Goal: Task Accomplishment & Management: Manage account settings

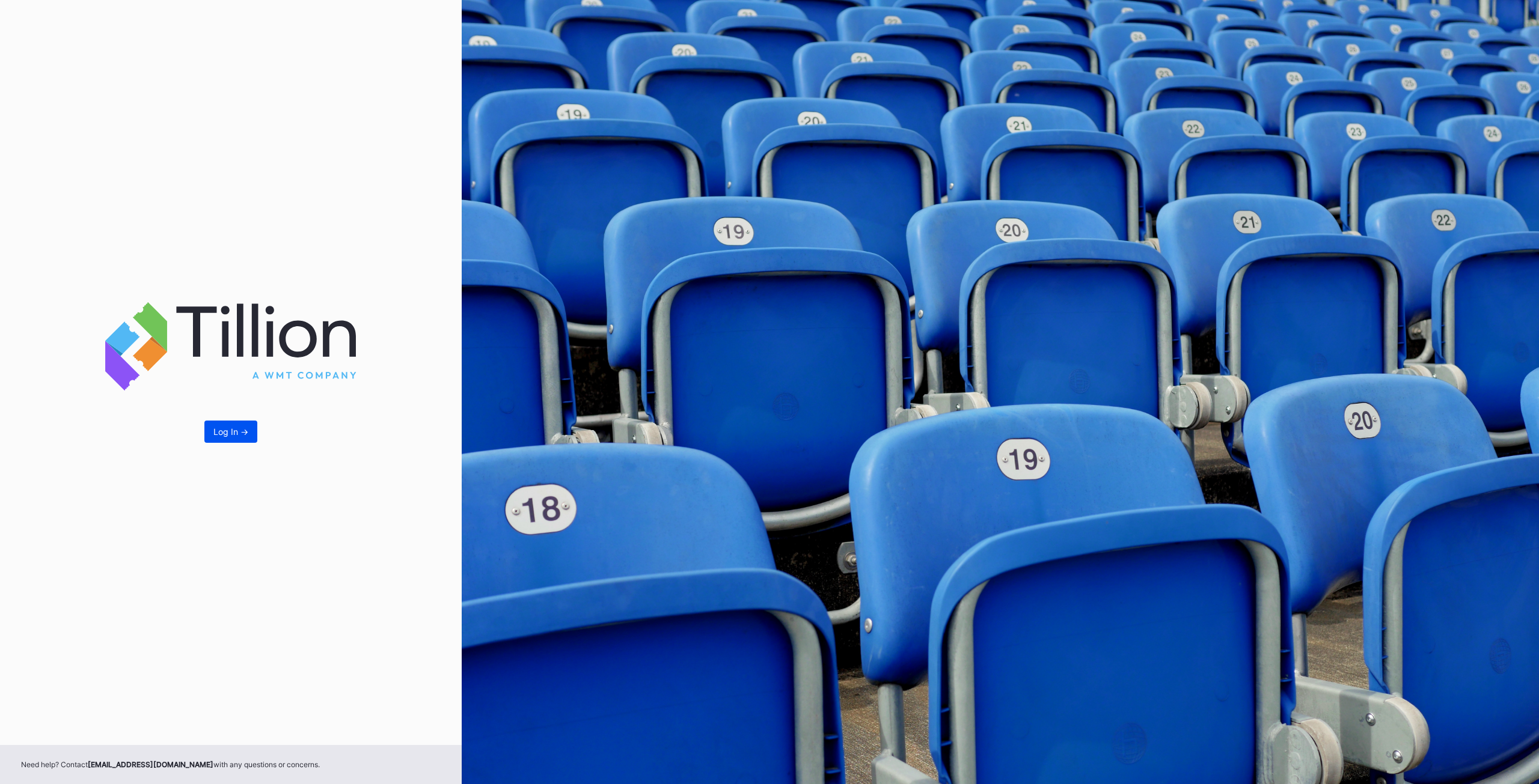
click at [252, 431] on button "Log In ->" at bounding box center [231, 431] width 53 height 22
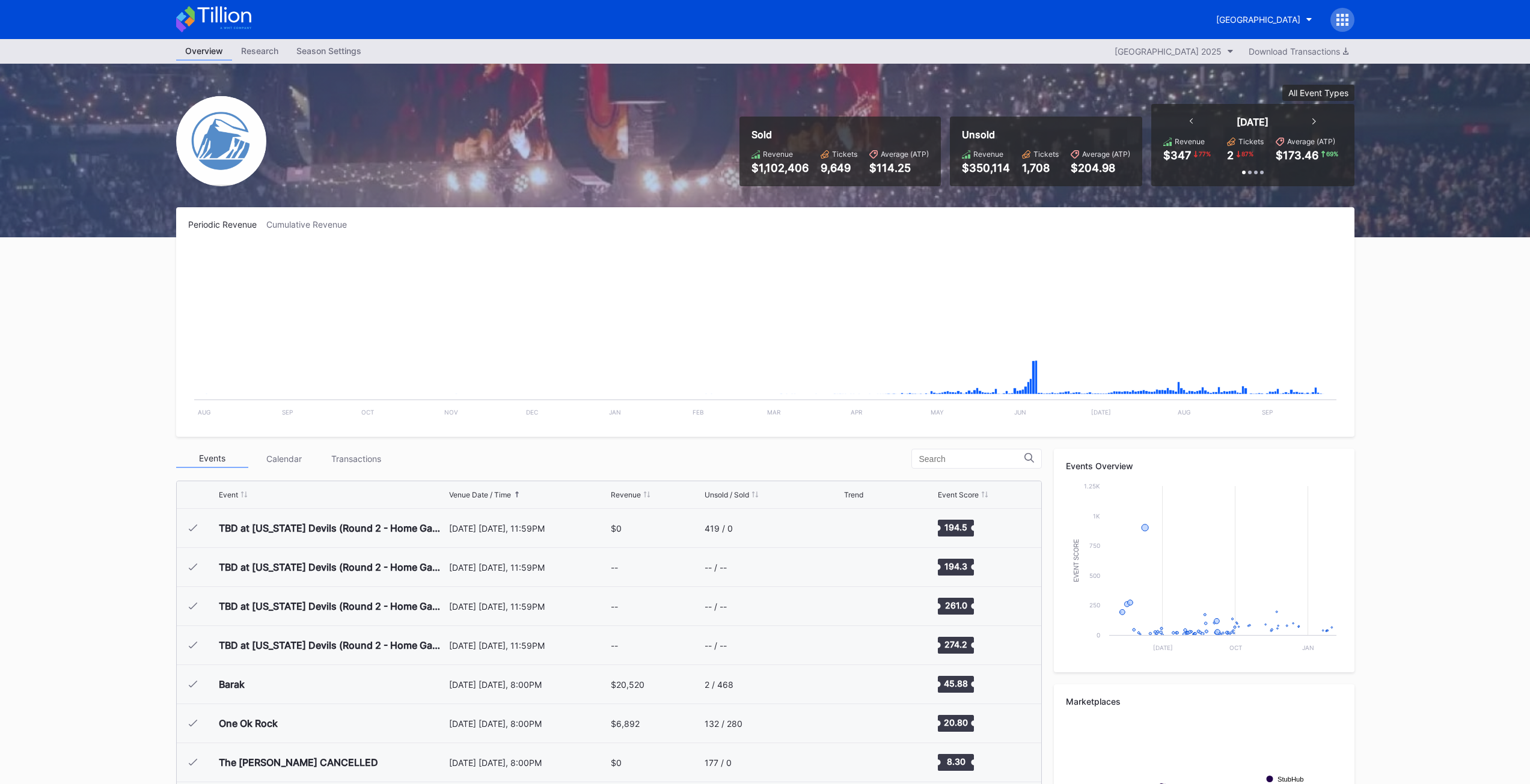
scroll to position [1797, 0]
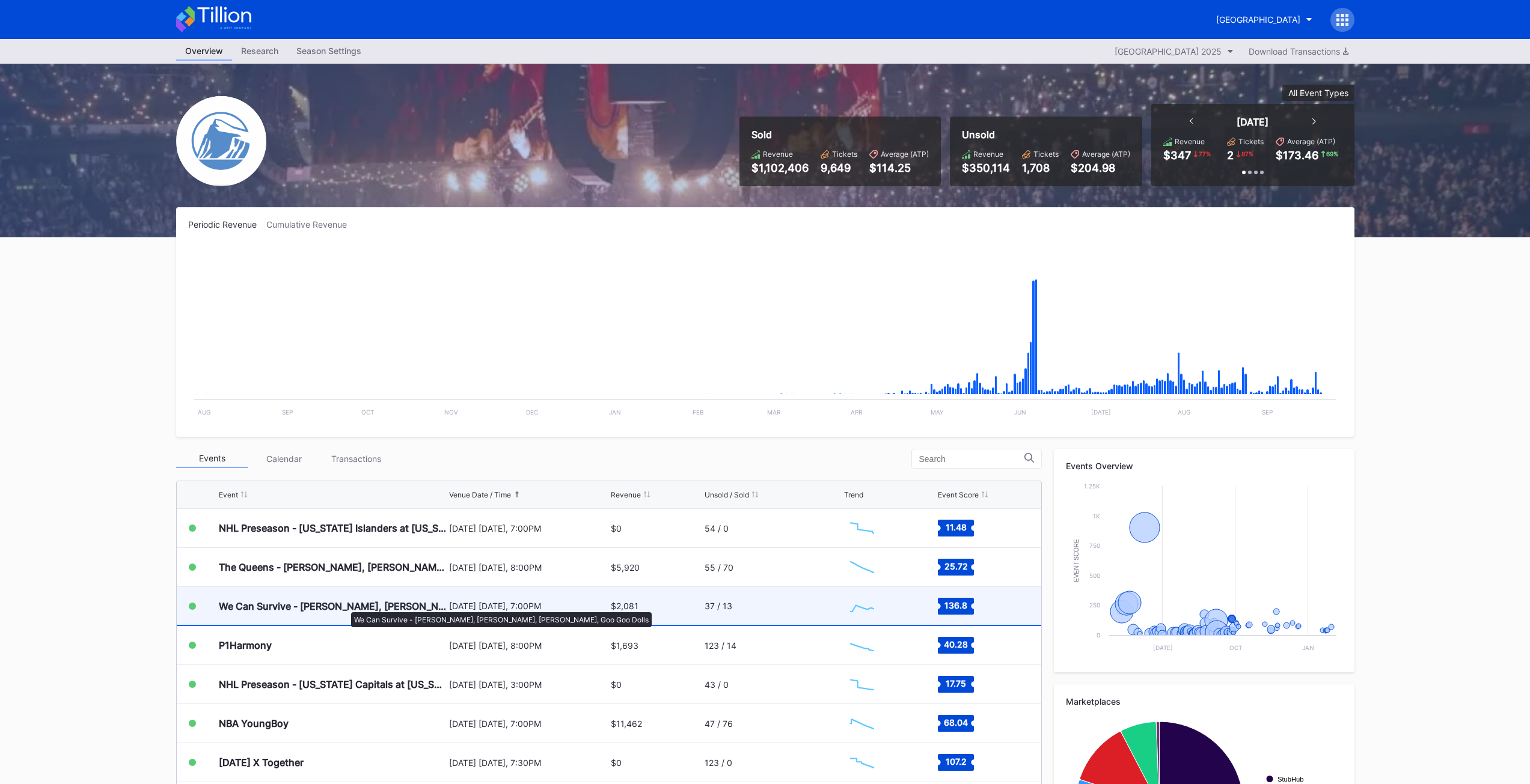
click at [345, 607] on div "We Can Survive - [PERSON_NAME], [PERSON_NAME], [PERSON_NAME], Goo Goo Dolls" at bounding box center [333, 607] width 227 height 12
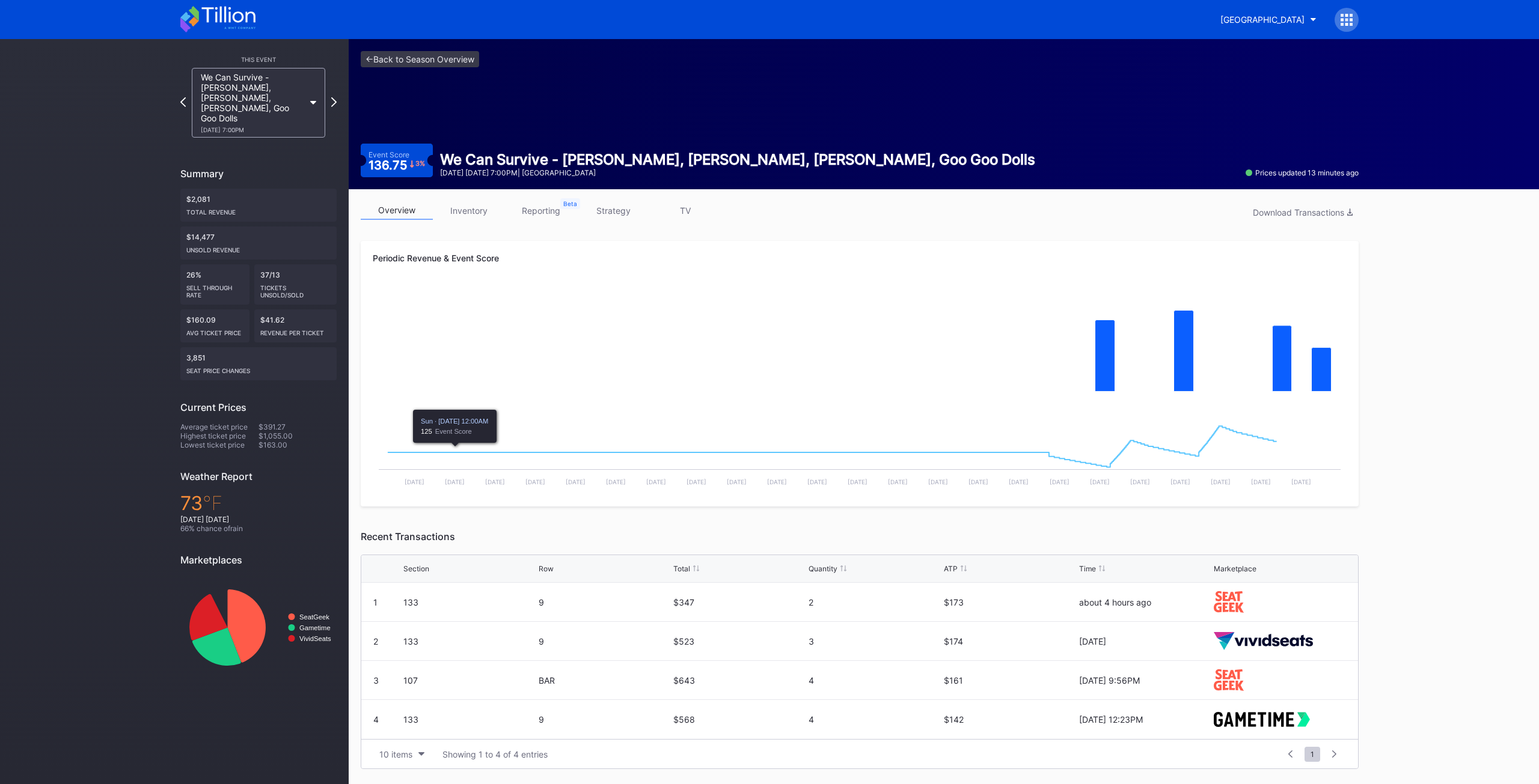
click at [472, 217] on link "inventory" at bounding box center [469, 210] width 72 height 18
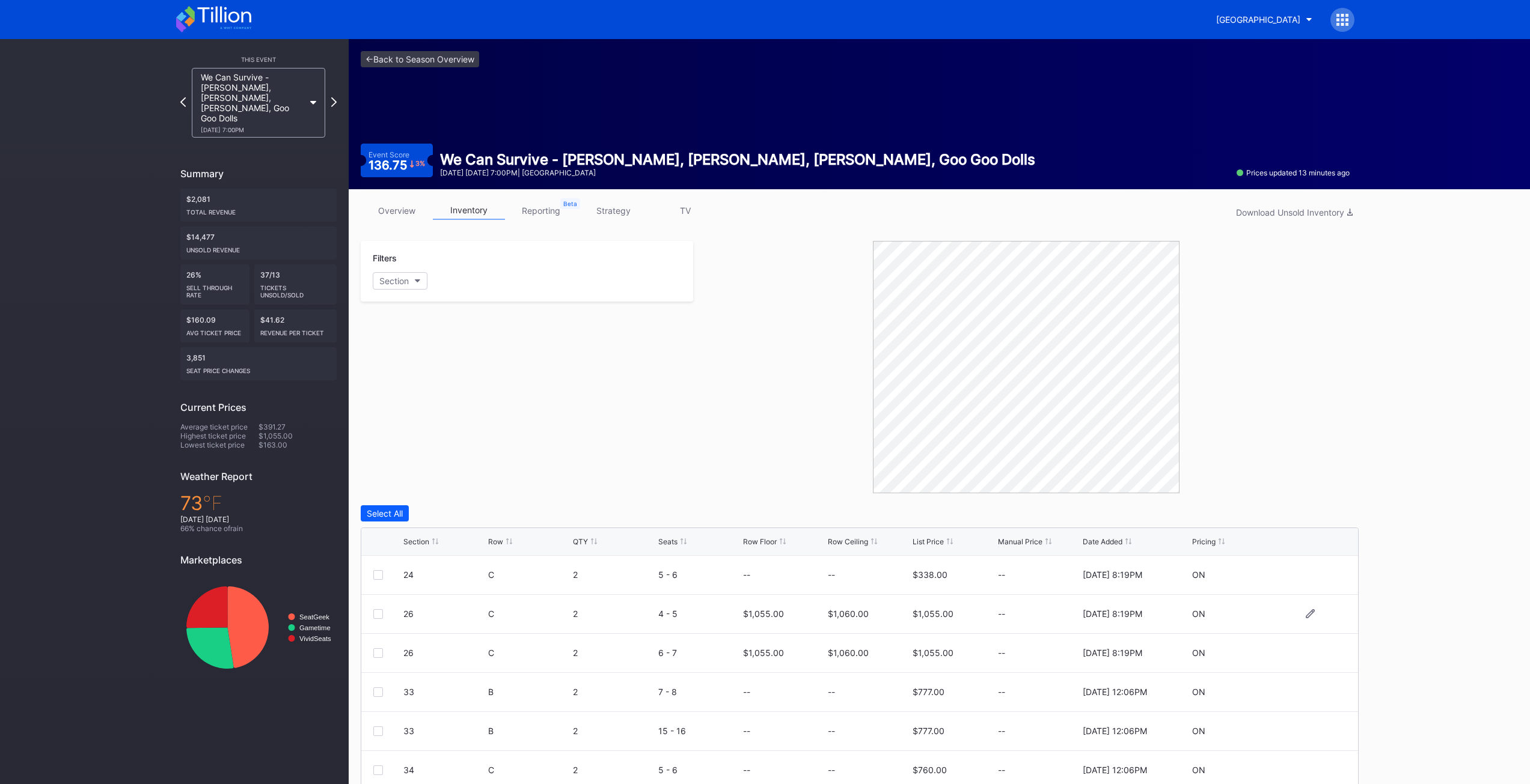
click at [380, 616] on div at bounding box center [377, 614] width 10 height 10
click at [378, 653] on div at bounding box center [377, 653] width 10 height 10
click at [1324, 510] on div "Delete 2 Rows" at bounding box center [1326, 513] width 53 height 10
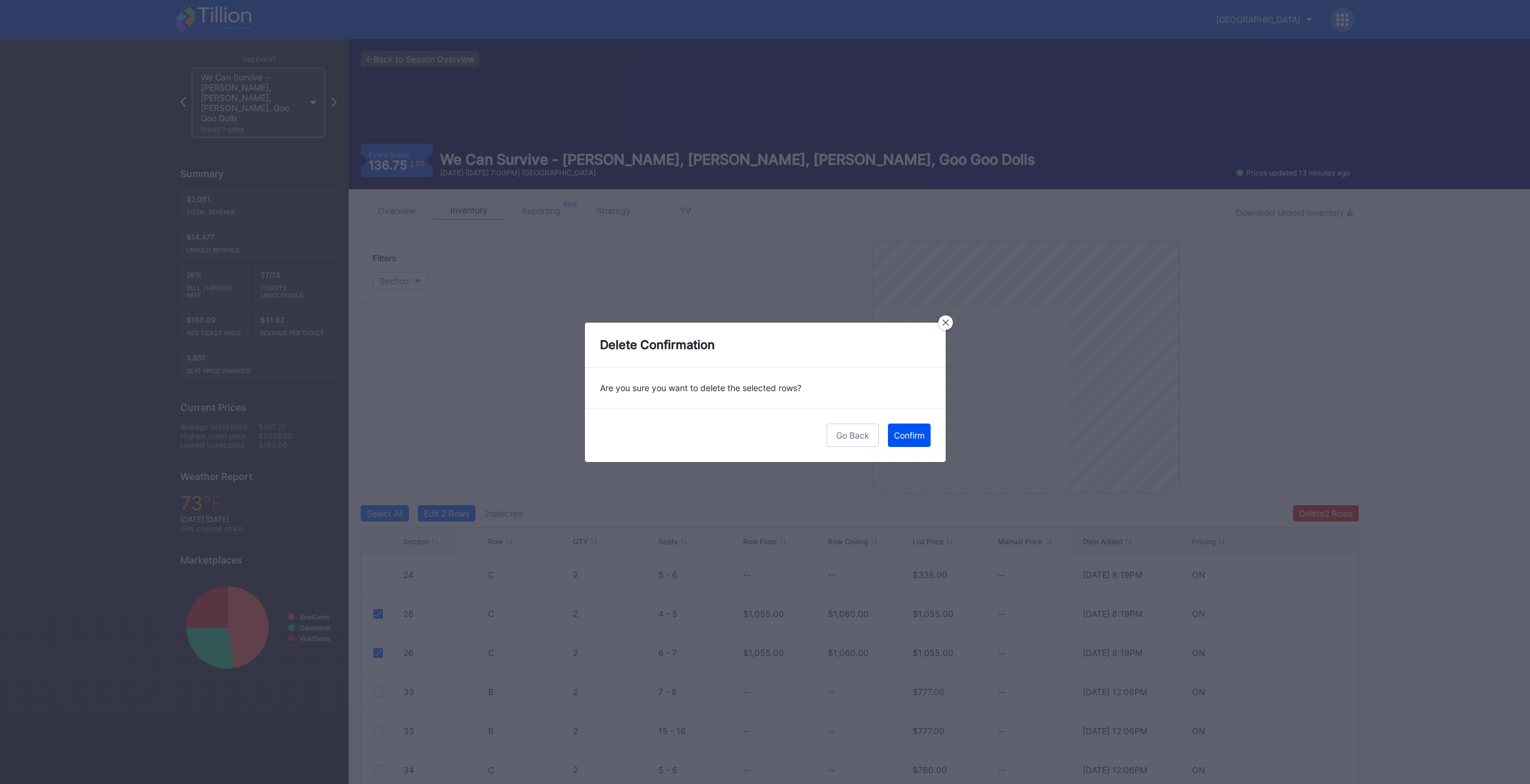
click at [914, 438] on div "Confirm" at bounding box center [909, 436] width 31 height 10
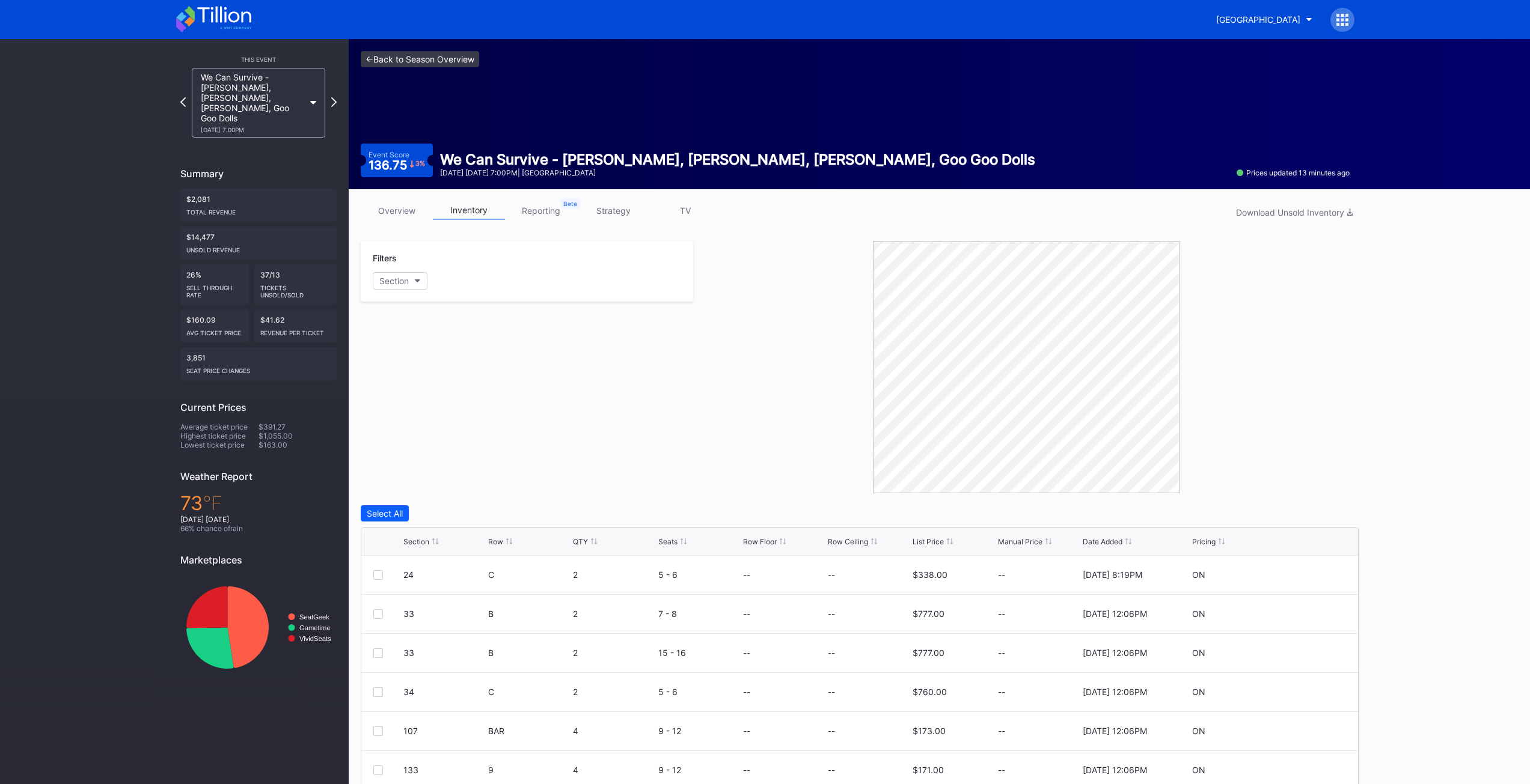
click at [376, 58] on link "<- Back to Season Overview" at bounding box center [420, 59] width 119 height 17
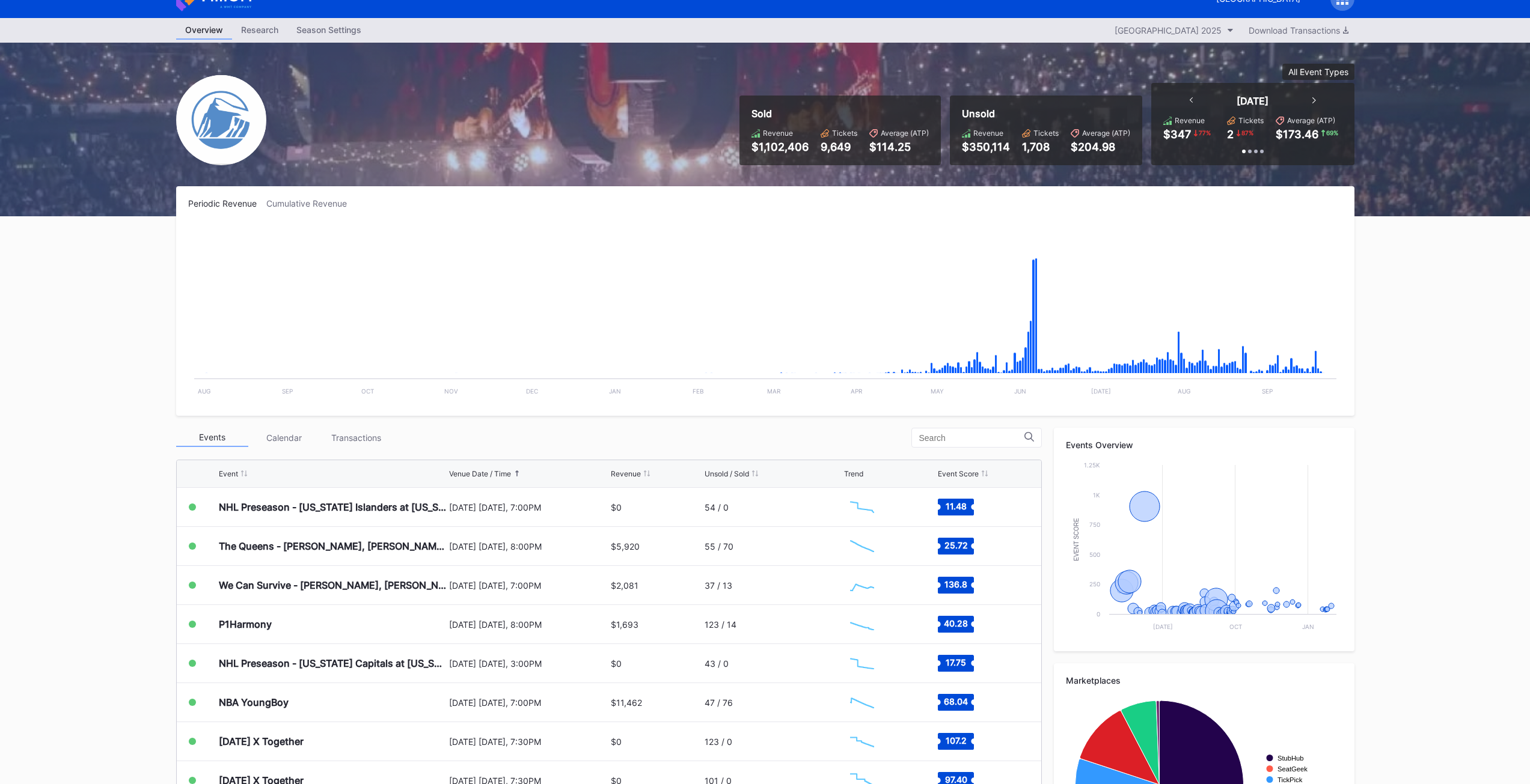
scroll to position [22, 0]
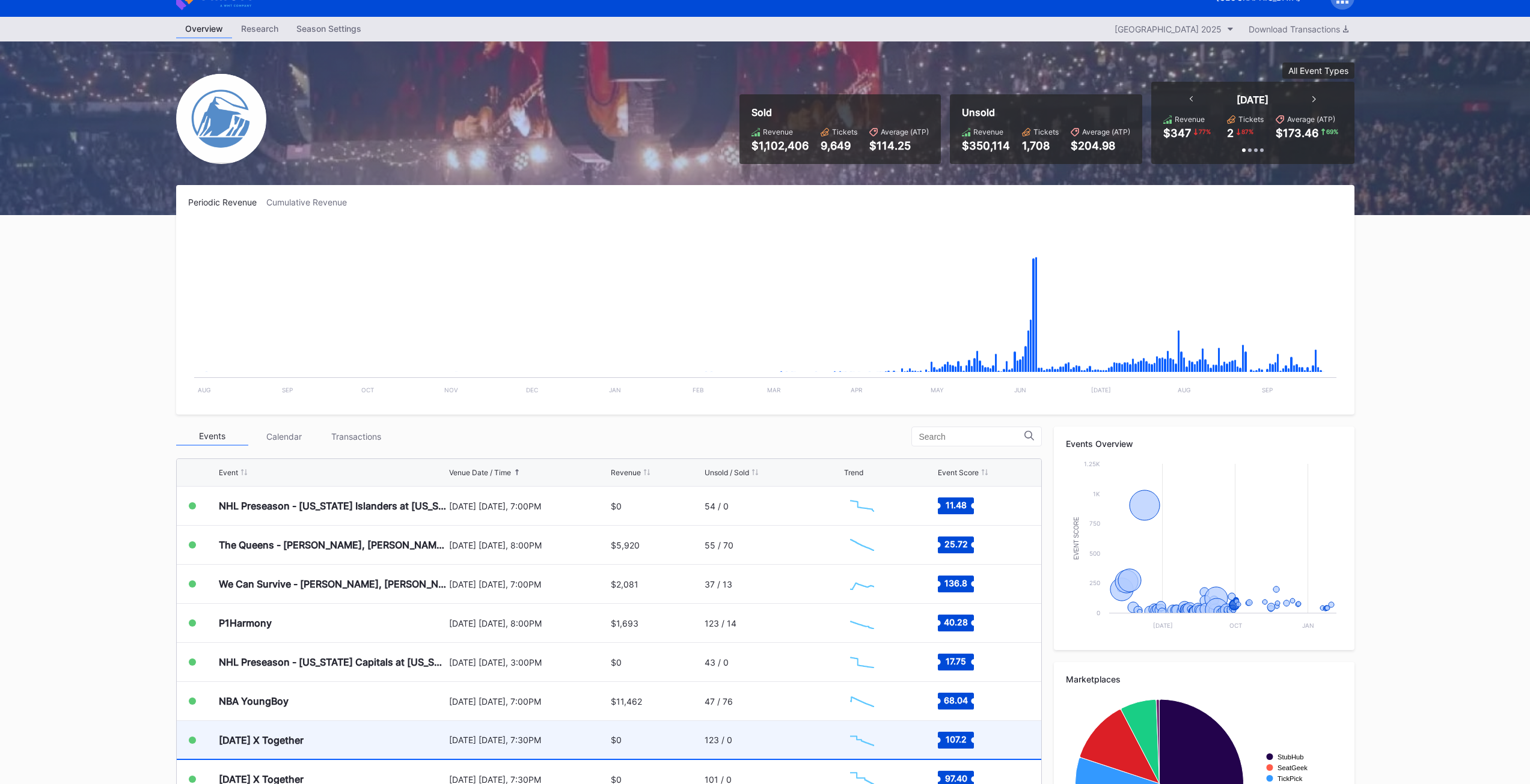
click at [443, 756] on div "[DATE] X Together" at bounding box center [333, 739] width 227 height 38
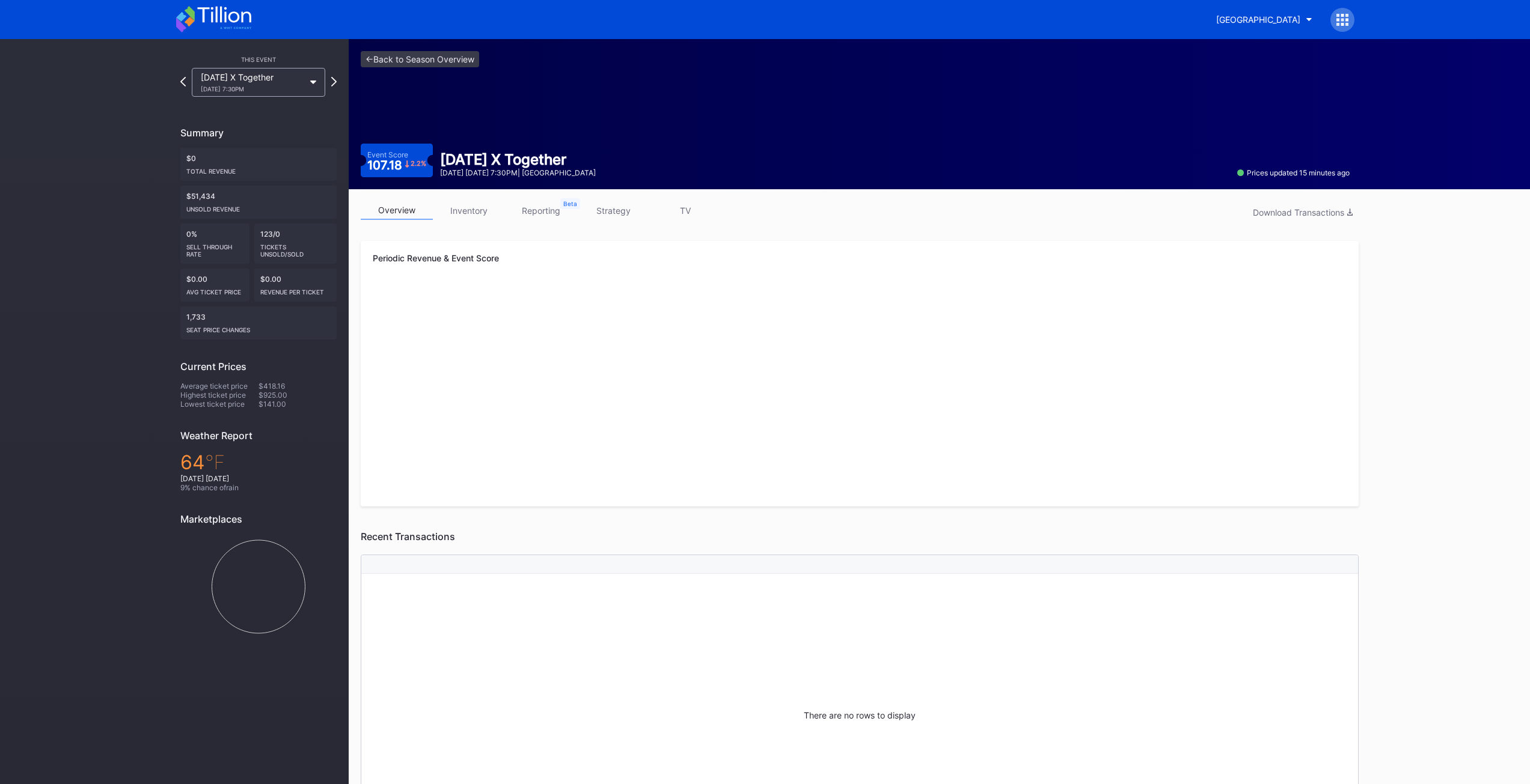
click at [479, 211] on link "inventory" at bounding box center [469, 210] width 72 height 18
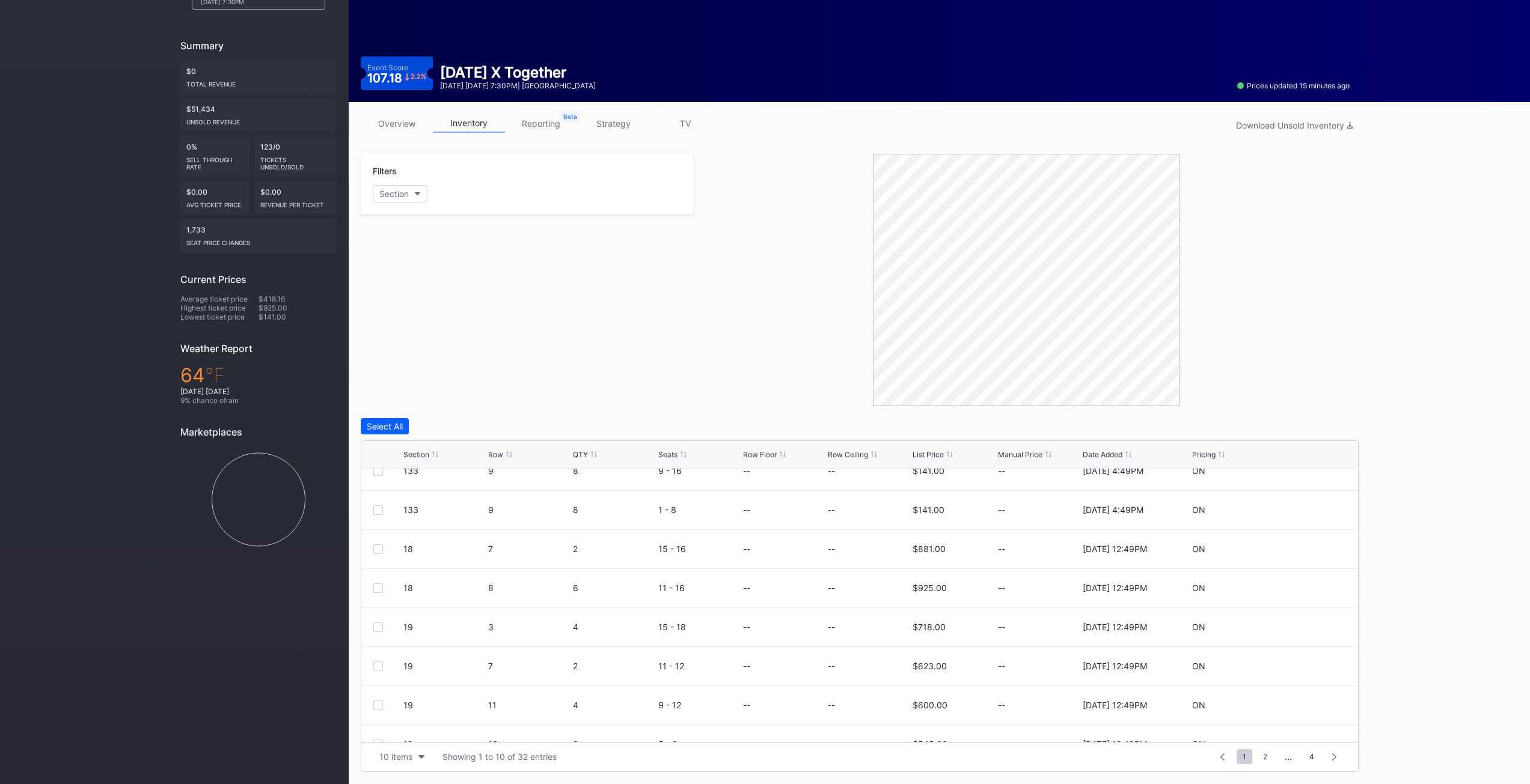
scroll to position [117, 0]
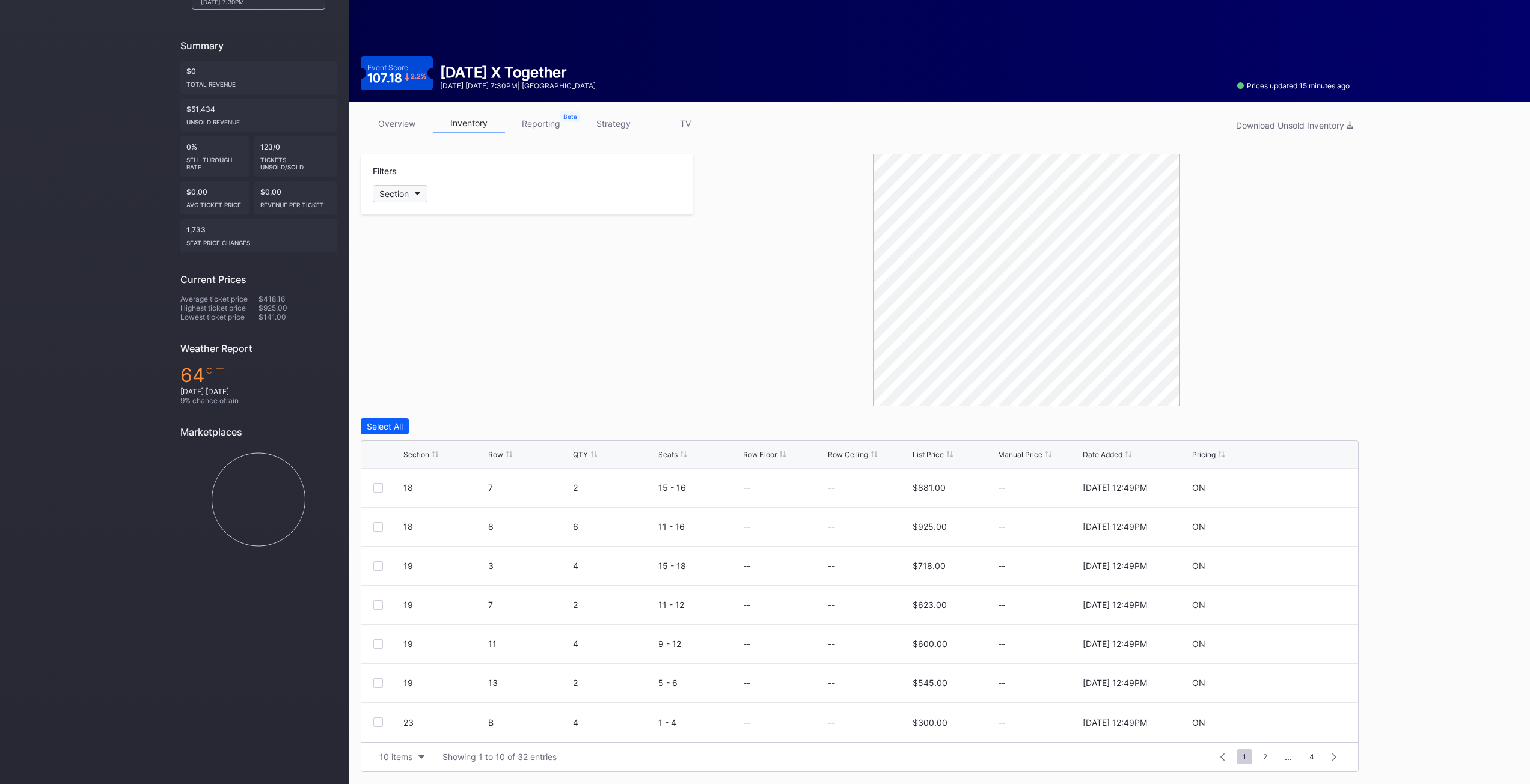
click at [406, 197] on div "Section" at bounding box center [394, 194] width 30 height 10
click at [413, 434] on div "32" at bounding box center [443, 438] width 140 height 22
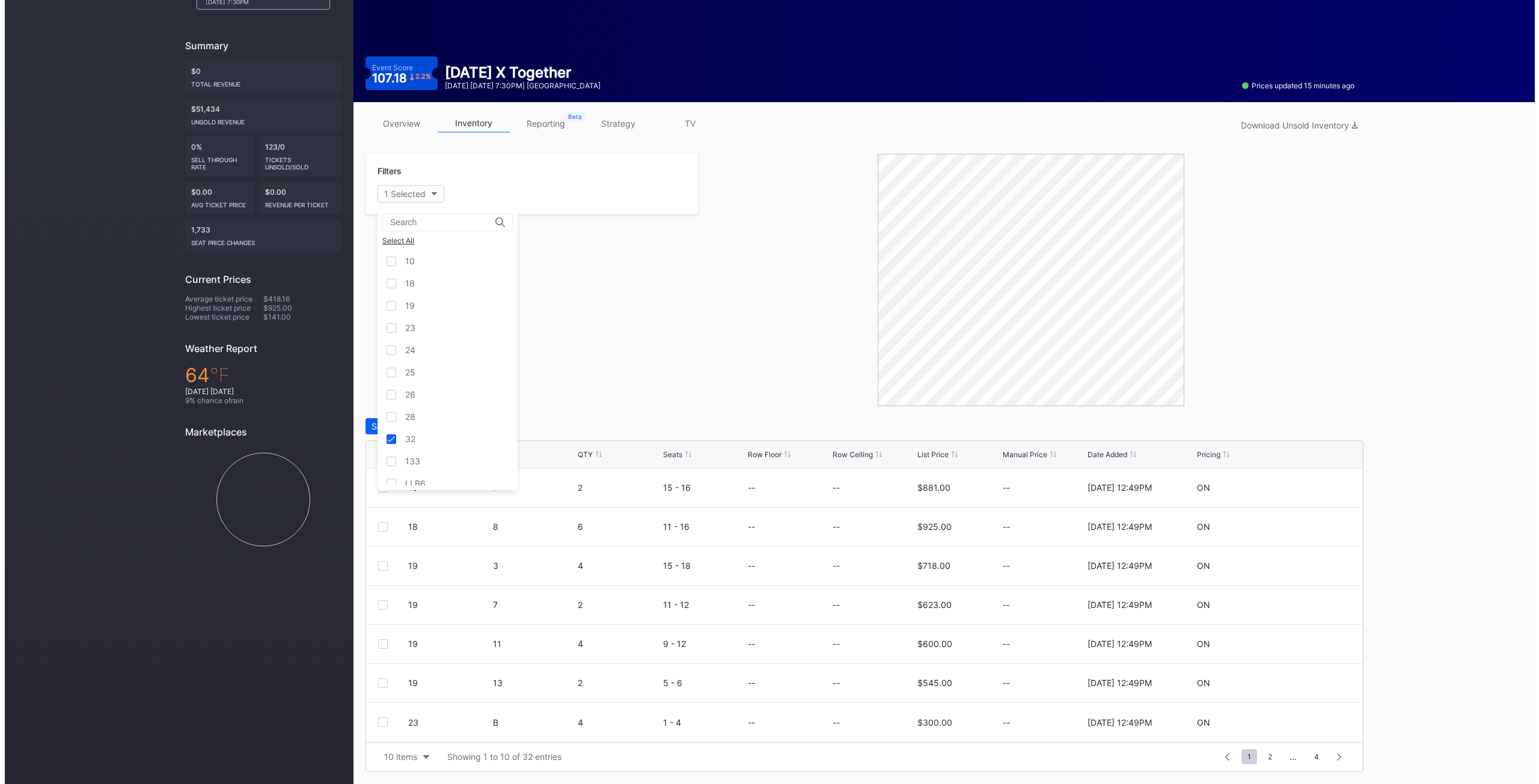
scroll to position [0, 0]
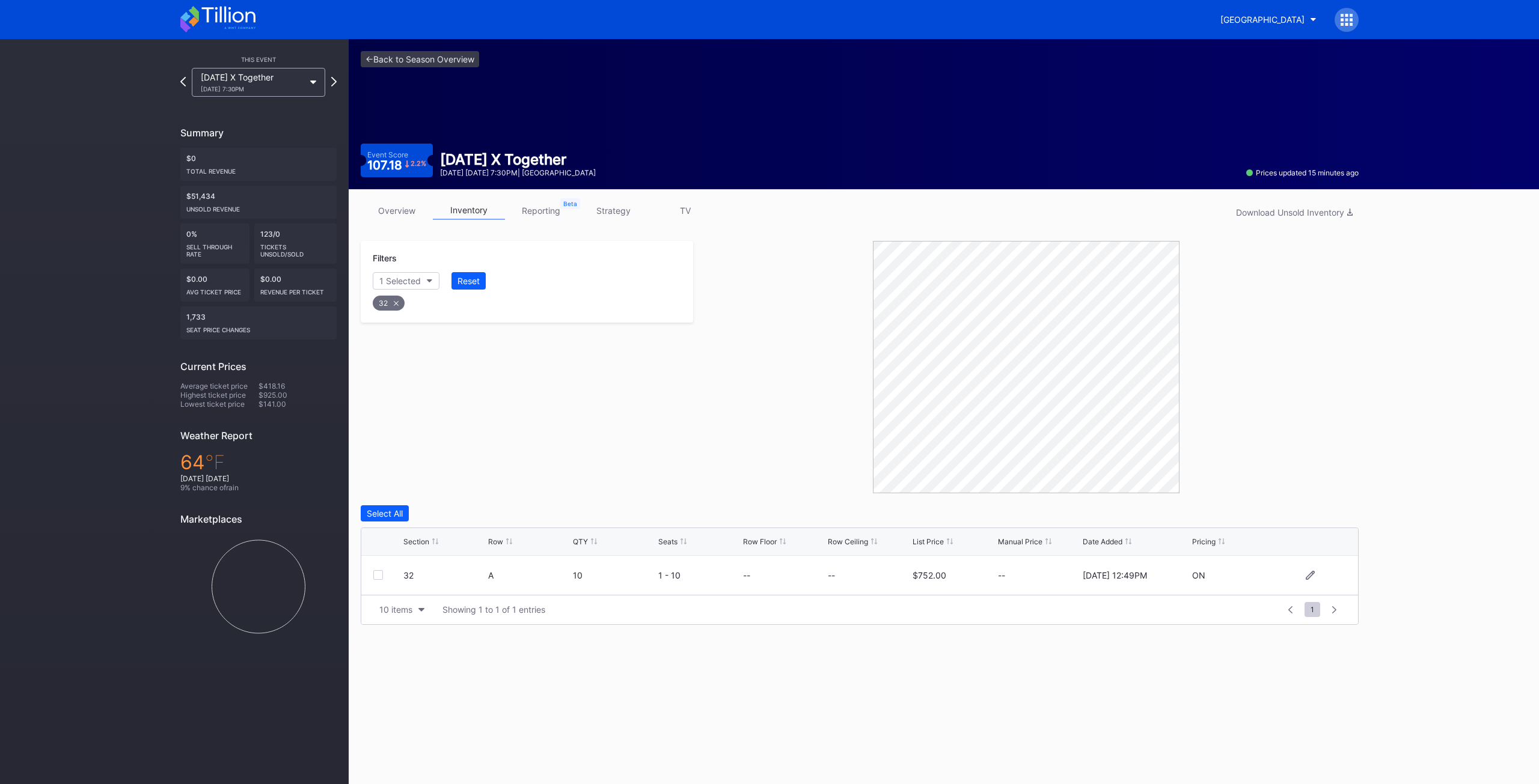
click at [379, 571] on div at bounding box center [377, 574] width 10 height 10
click at [1326, 518] on div "Delete 1 Row" at bounding box center [1329, 513] width 49 height 10
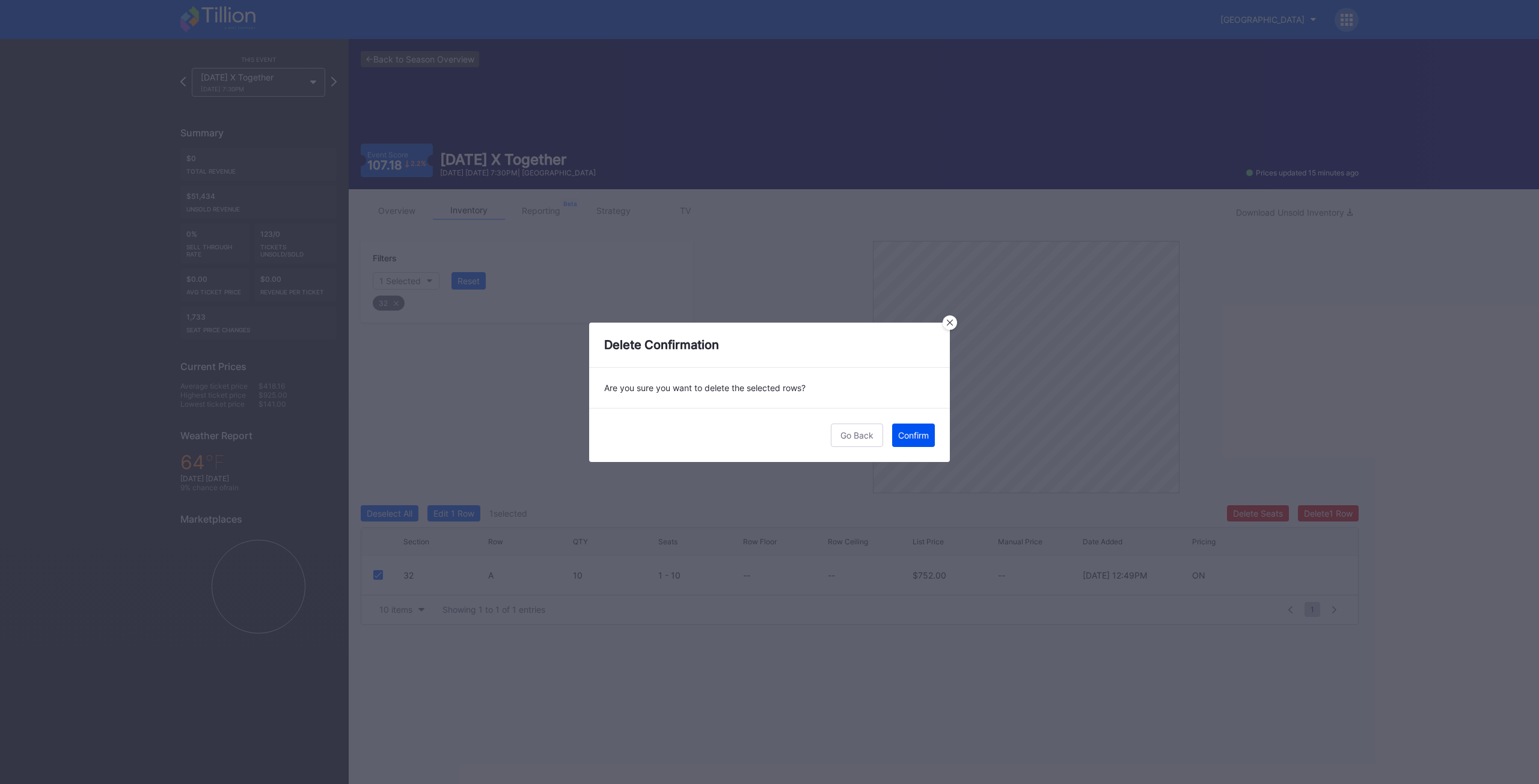
click at [908, 438] on div "Confirm" at bounding box center [913, 436] width 31 height 10
